Goal: Task Accomplishment & Management: Manage account settings

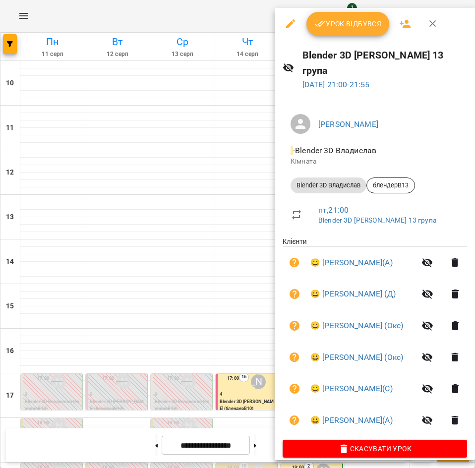
scroll to position [218, 0]
click at [360, 32] on button "Урок відбувся" at bounding box center [347, 24] width 83 height 24
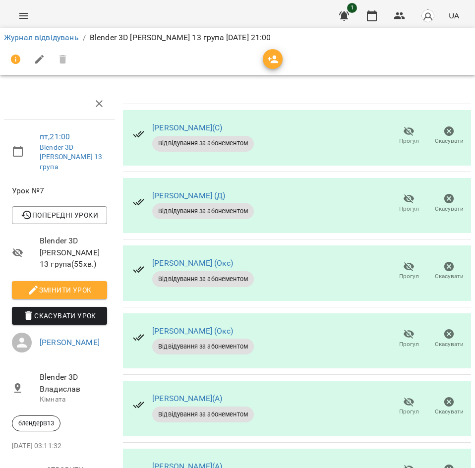
scroll to position [57, 0]
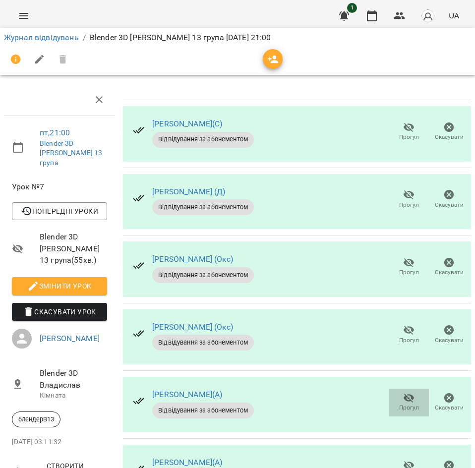
click at [403, 393] on icon "button" at bounding box center [408, 397] width 11 height 9
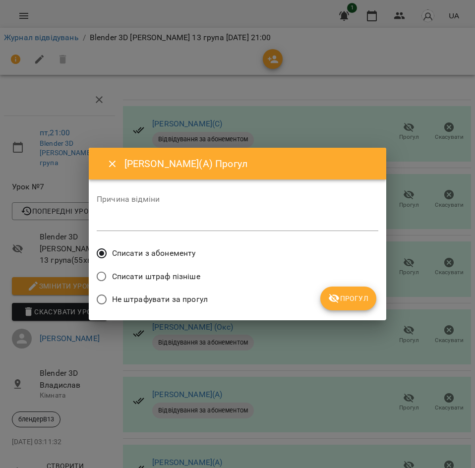
click at [331, 310] on button "Прогул" at bounding box center [348, 298] width 56 height 24
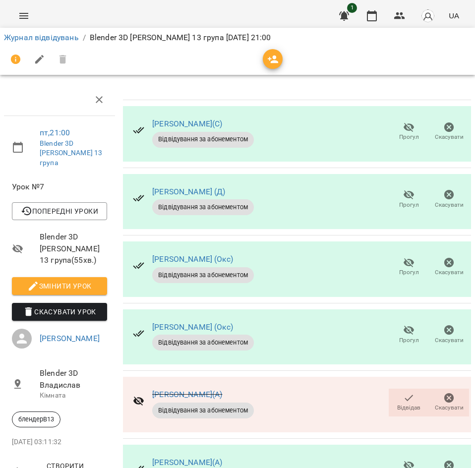
click at [403, 326] on icon "button" at bounding box center [408, 330] width 11 height 9
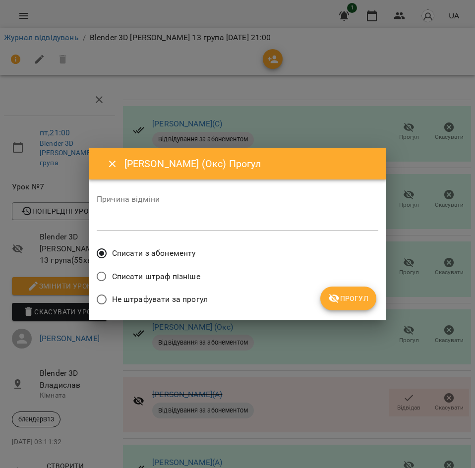
click at [340, 298] on icon "submit" at bounding box center [334, 298] width 12 height 12
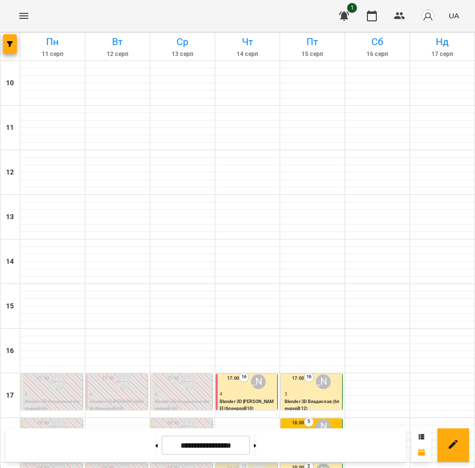
scroll to position [218, 0]
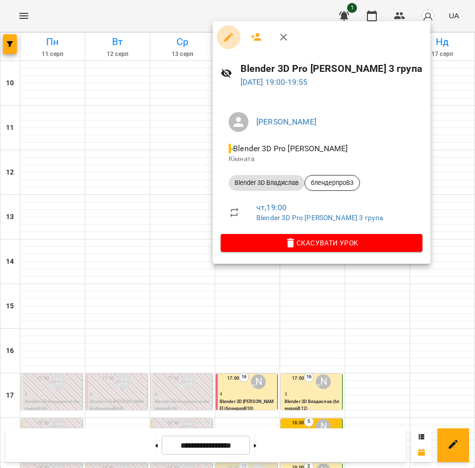
click at [224, 44] on button "button" at bounding box center [229, 37] width 24 height 24
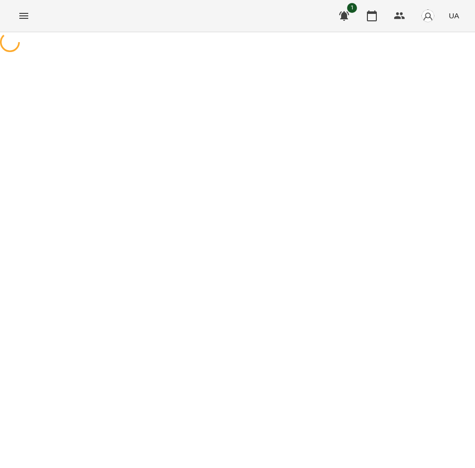
select select "**********"
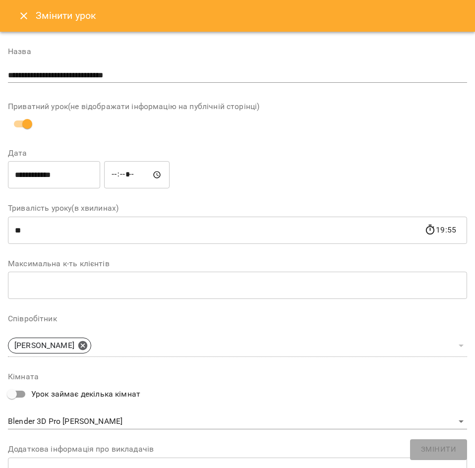
click at [25, 14] on icon "Close" at bounding box center [24, 16] width 12 height 12
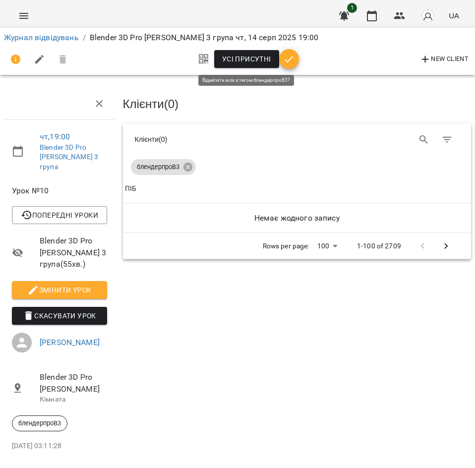
click at [255, 60] on span "Усі присутні" at bounding box center [246, 59] width 49 height 12
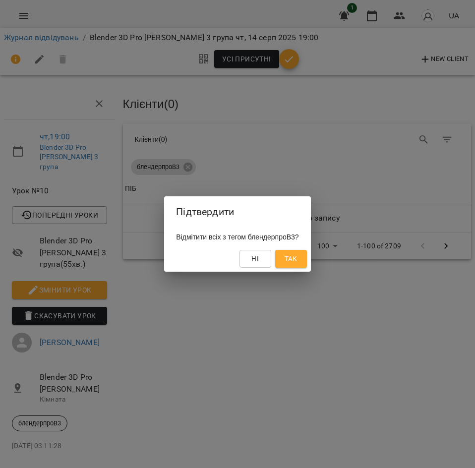
click at [299, 264] on span "Так" at bounding box center [291, 259] width 16 height 12
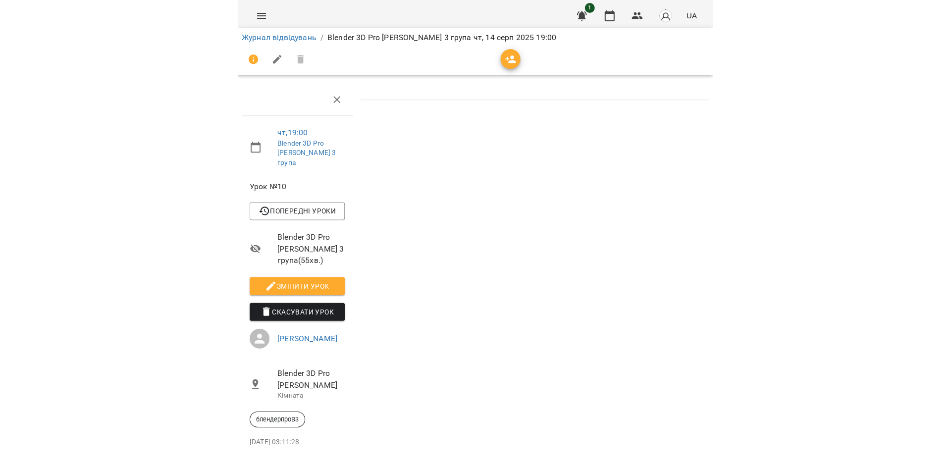
scroll to position [6, 0]
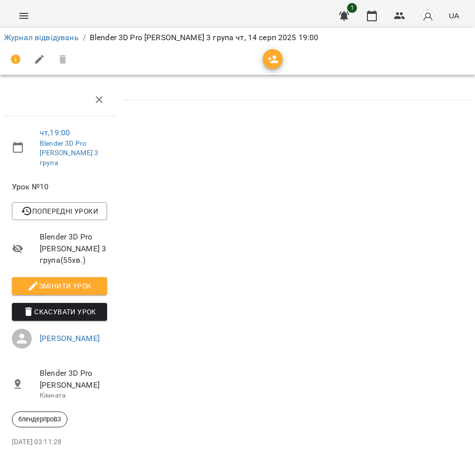
click at [26, 16] on icon "Menu" at bounding box center [24, 16] width 12 height 12
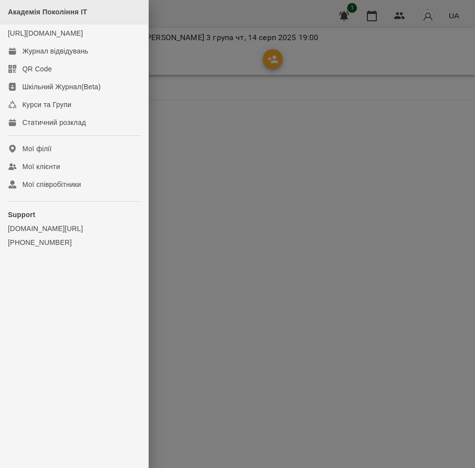
click at [50, 11] on span "Академія Покоління ІТ" at bounding box center [47, 12] width 79 height 8
click at [242, 105] on div at bounding box center [237, 234] width 475 height 468
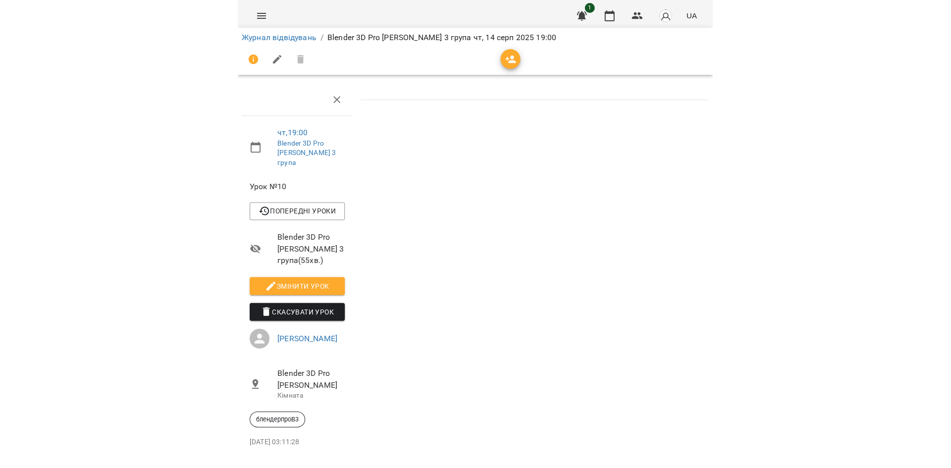
scroll to position [0, 0]
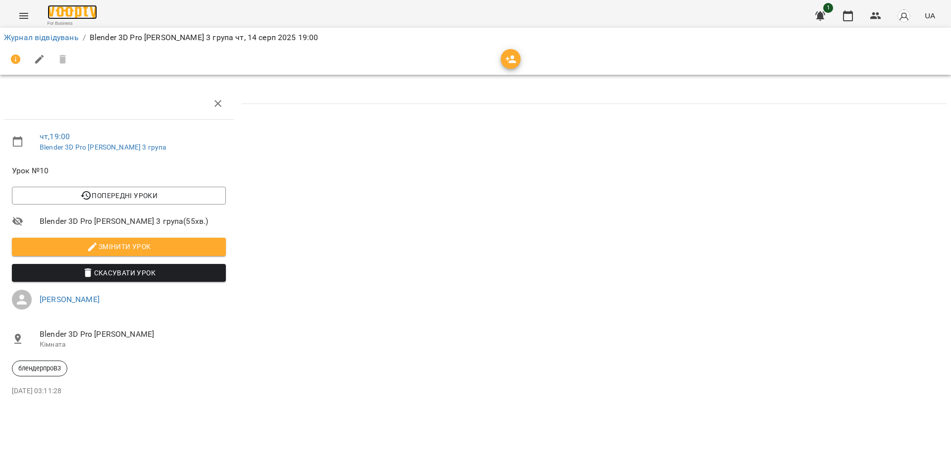
click at [72, 15] on img at bounding box center [73, 12] width 50 height 14
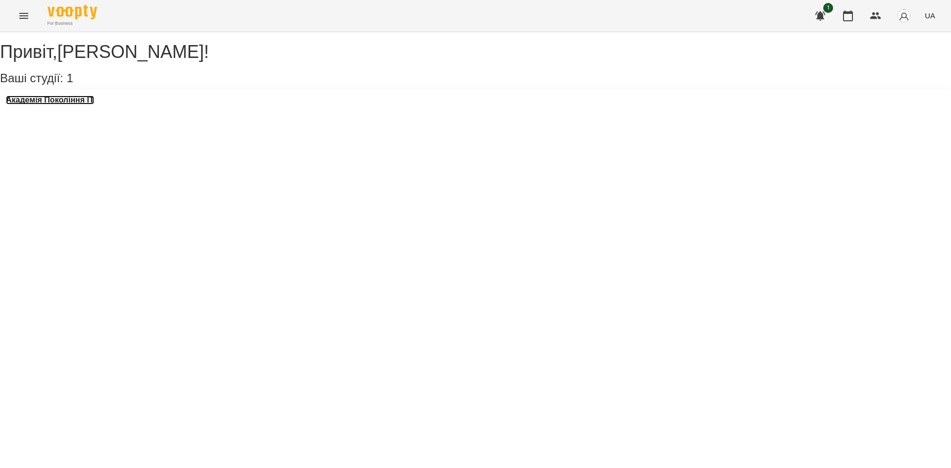
click at [94, 105] on h3 "Академія Покоління ІТ" at bounding box center [50, 100] width 88 height 9
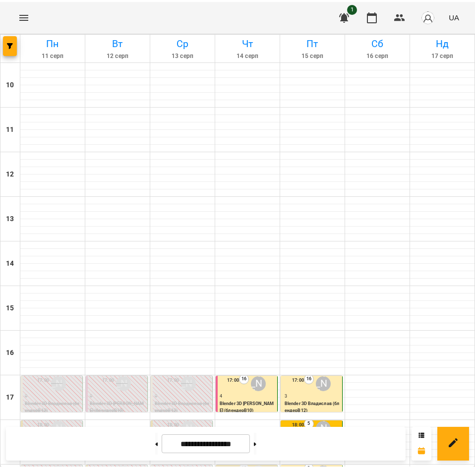
scroll to position [218, 0]
